Goal: Information Seeking & Learning: Find specific fact

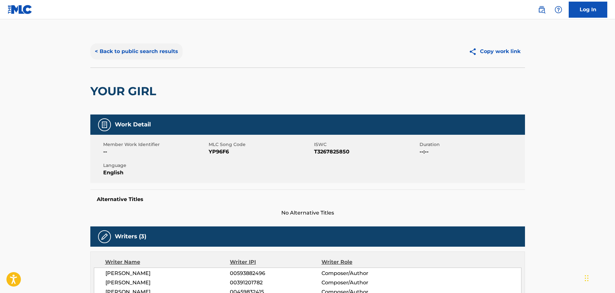
click at [159, 56] on button "< Back to public search results" at bounding box center [136, 51] width 92 height 16
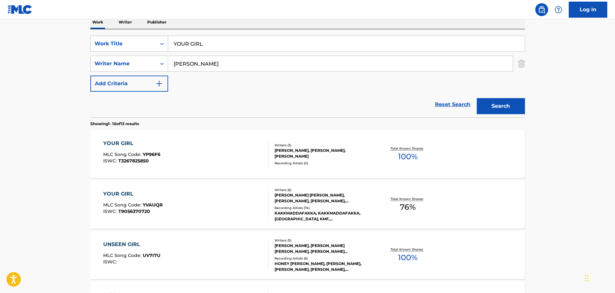
drag, startPoint x: 213, startPoint y: 44, endPoint x: 122, endPoint y: 43, distance: 91.0
click at [122, 43] on div "SearchWithCriteriaca95b01d-212a-413c-a624-62d9c4be1e9b Work Title YOUR GIRL" at bounding box center [307, 44] width 435 height 16
type input "we need christmas"
type input "dye"
click at [477, 98] on button "Search" at bounding box center [501, 106] width 48 height 16
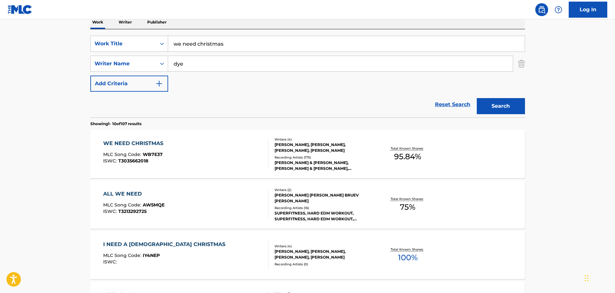
click at [199, 156] on div "WE NEED CHRISTMAS MLC Song Code : WB7E37 ISWC : T3035662018" at bounding box center [185, 154] width 165 height 29
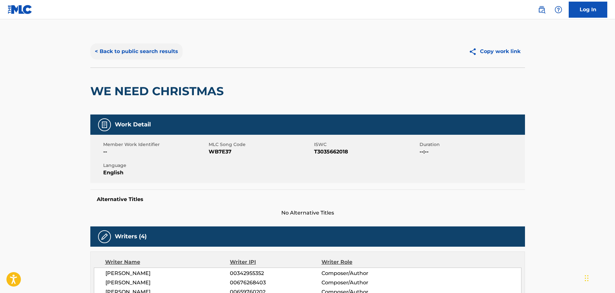
click at [157, 56] on button "< Back to public search results" at bounding box center [136, 51] width 92 height 16
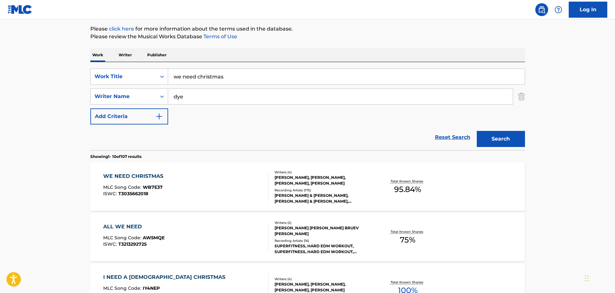
scroll to position [43, 0]
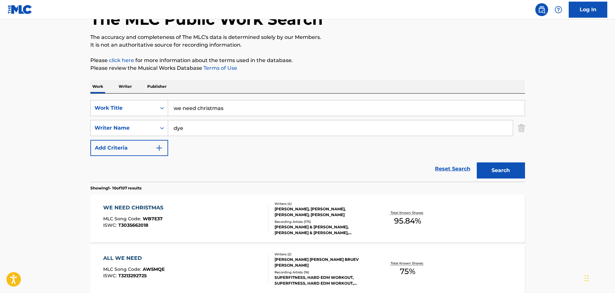
drag, startPoint x: 249, startPoint y: 104, endPoint x: 155, endPoint y: 95, distance: 94.0
click at [155, 95] on div "SearchWithCriteriaca95b01d-212a-413c-a624-62d9c4be1e9b Work Title we need chris…" at bounding box center [307, 138] width 435 height 88
type input "mesa de bar"
type input "taina"
click at [477, 162] on button "Search" at bounding box center [501, 170] width 48 height 16
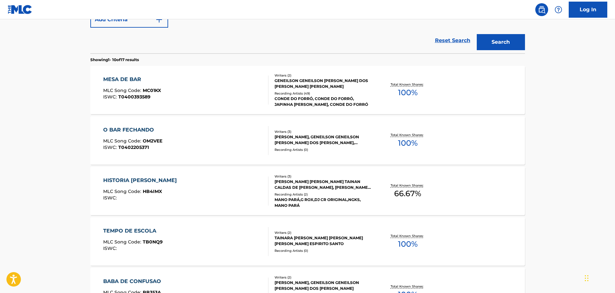
scroll to position [172, 0]
click at [197, 92] on div "MESA DE BAR MLC Song Code : MC01KX ISWC : T0400393589" at bounding box center [185, 89] width 165 height 29
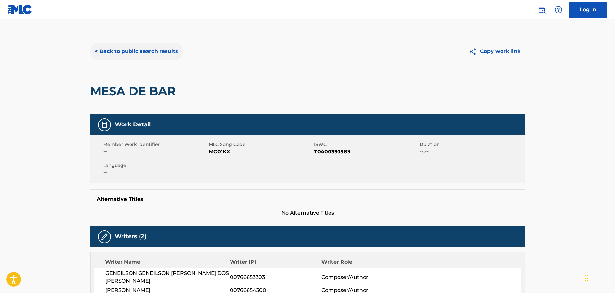
click at [149, 51] on button "< Back to public search results" at bounding box center [136, 51] width 92 height 16
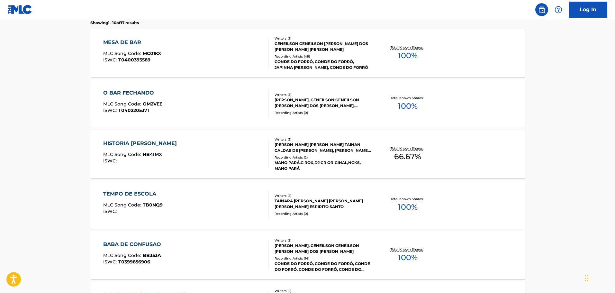
scroll to position [112, 0]
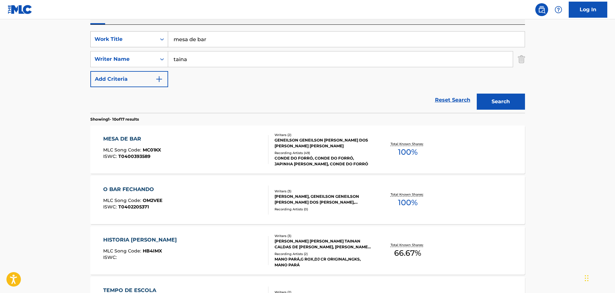
drag, startPoint x: 187, startPoint y: 41, endPoint x: 118, endPoint y: 39, distance: 68.8
click at [118, 39] on div "SearchWithCriteriaca95b01d-212a-413c-a624-62d9c4be1e9b Work Title mesa de bar" at bounding box center [307, 39] width 435 height 16
type input "r"
type input "dejame decirte"
type input "ramirez"
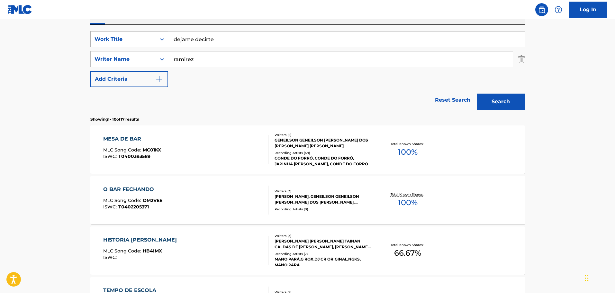
click at [477, 94] on button "Search" at bounding box center [501, 102] width 48 height 16
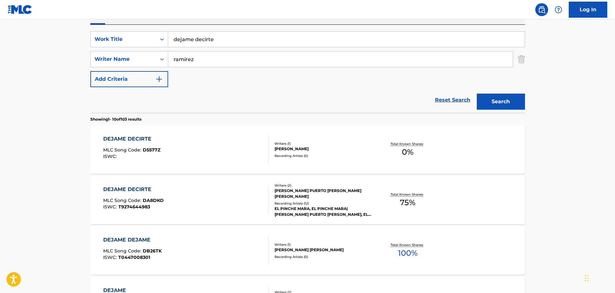
click at [177, 134] on div "DEJAME DECIRTE MLC Song Code : D5577Z ISWC : Writers ( 1 ) [PERSON_NAME] Record…" at bounding box center [307, 149] width 435 height 48
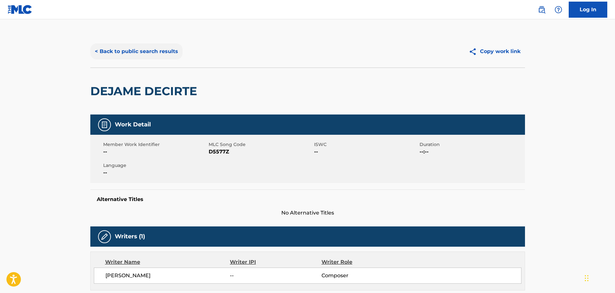
click at [160, 51] on button "< Back to public search results" at bounding box center [136, 51] width 92 height 16
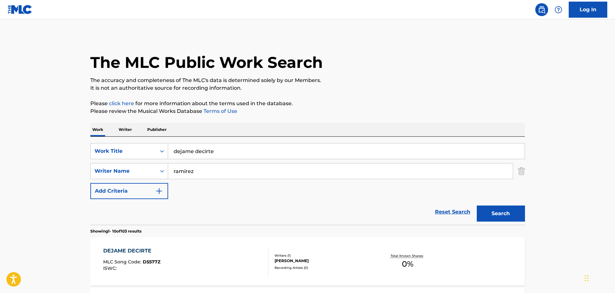
scroll to position [112, 0]
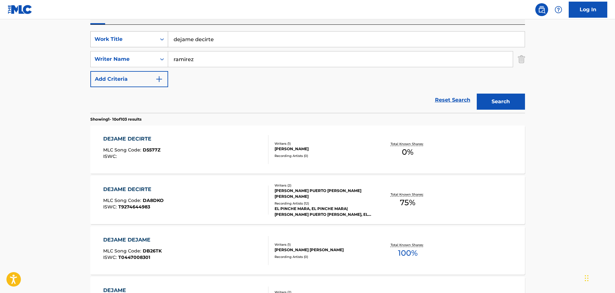
drag, startPoint x: 235, startPoint y: 41, endPoint x: 131, endPoint y: 36, distance: 104.3
click at [131, 36] on div "SearchWithCriteriaca95b01d-212a-413c-a624-62d9c4be1e9b Work Title dejame decirte" at bounding box center [307, 39] width 435 height 16
type input "mi clika la rifa"
click at [477, 94] on button "Search" at bounding box center [501, 102] width 48 height 16
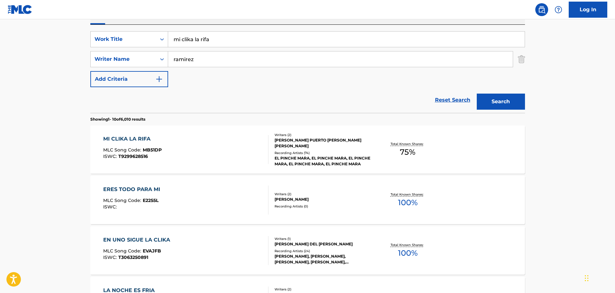
click at [177, 140] on div "MI CLIKA LA RIFA MLC Song Code : MB51DP ISWC : T9299628516" at bounding box center [185, 149] width 165 height 29
